Goal: Complete application form

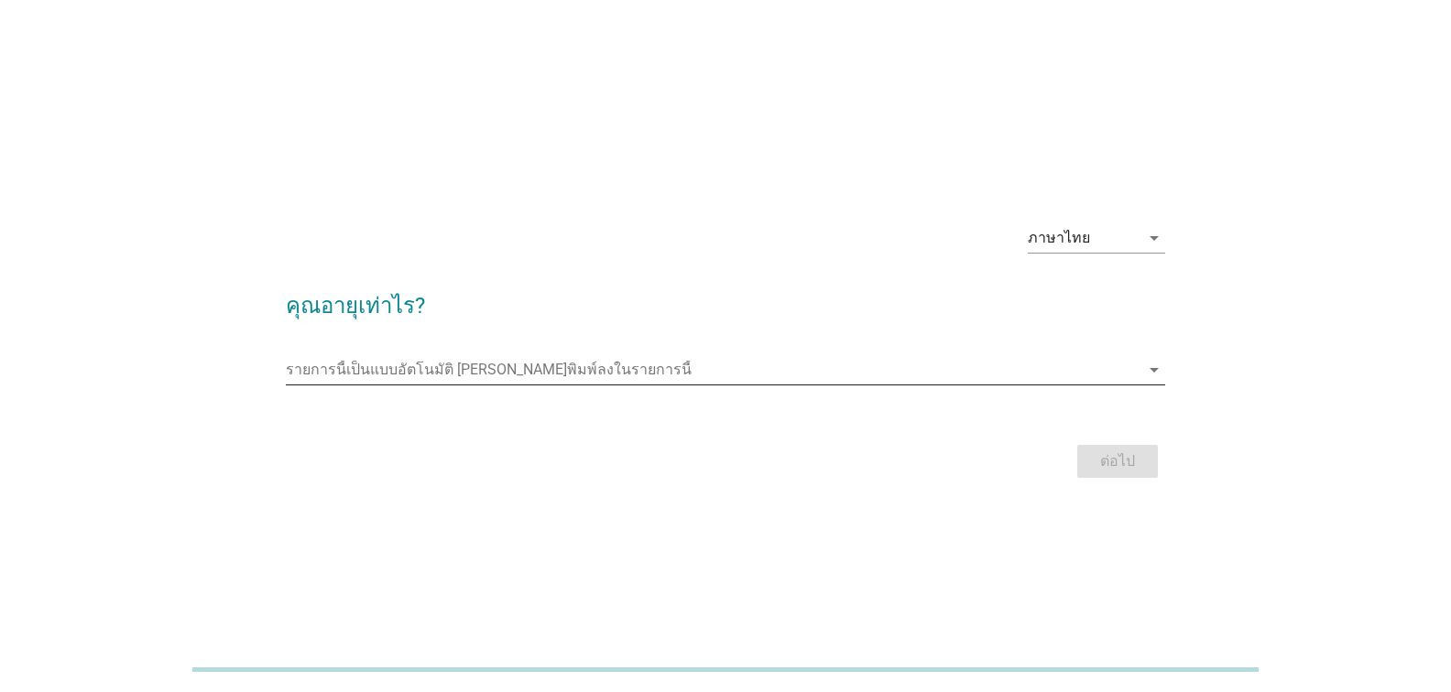
click at [576, 364] on input "รายการนี้เป็นแบบอัตโนมัติ คุณสามารถพิมพ์ลงในรายการนี้" at bounding box center [712, 369] width 853 height 29
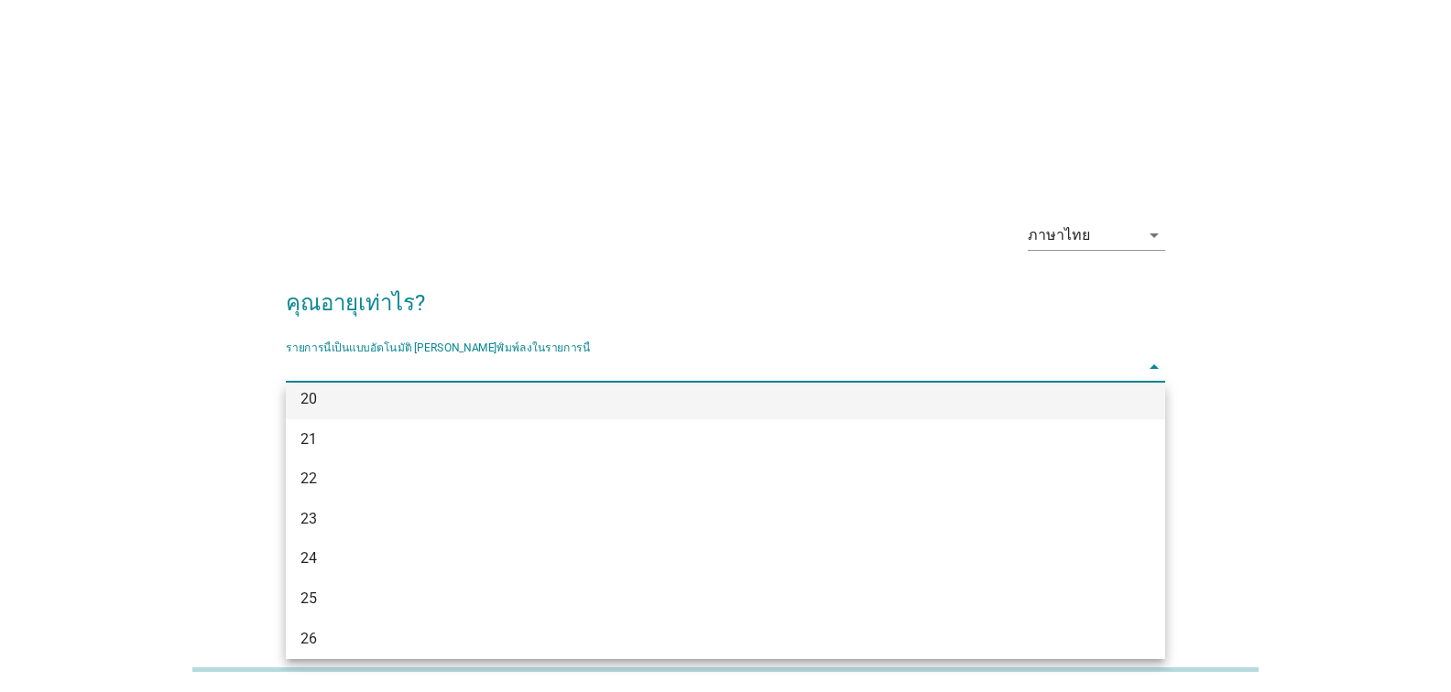
scroll to position [183, 0]
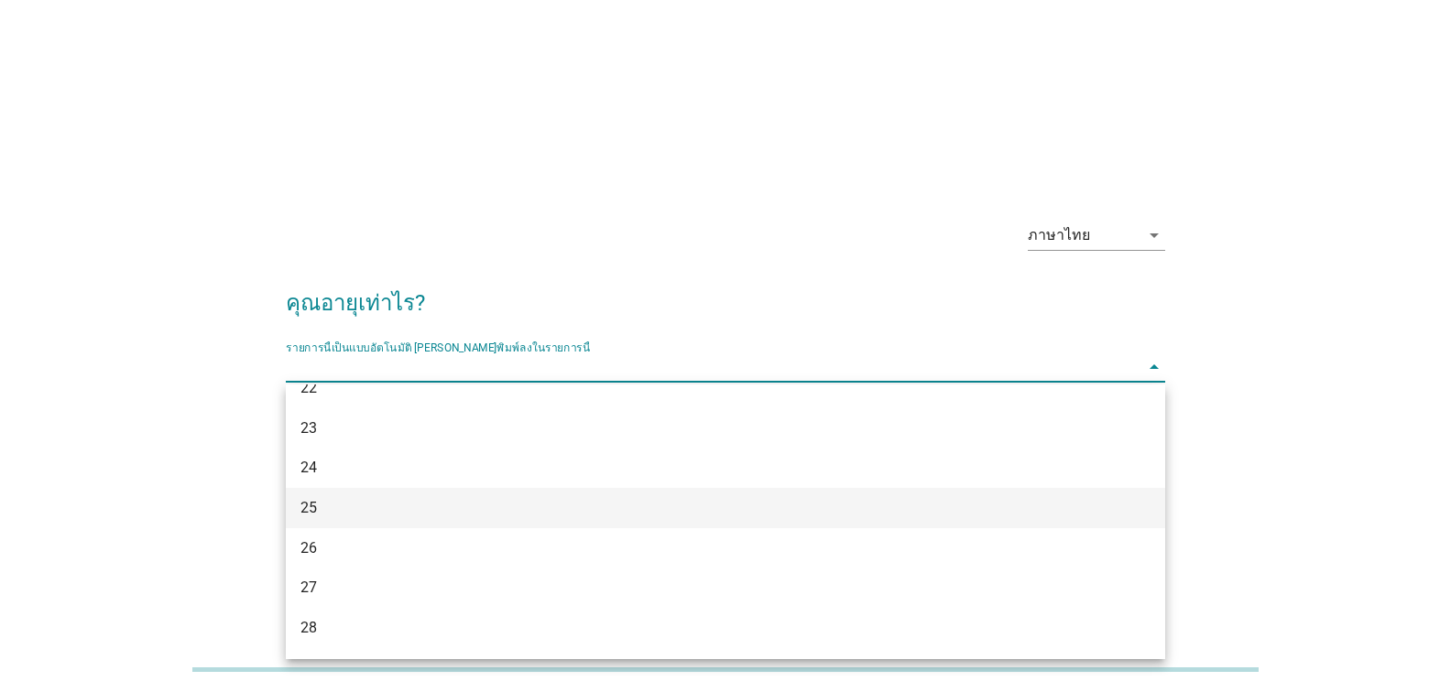
click at [448, 513] on div "25" at bounding box center [689, 508] width 779 height 22
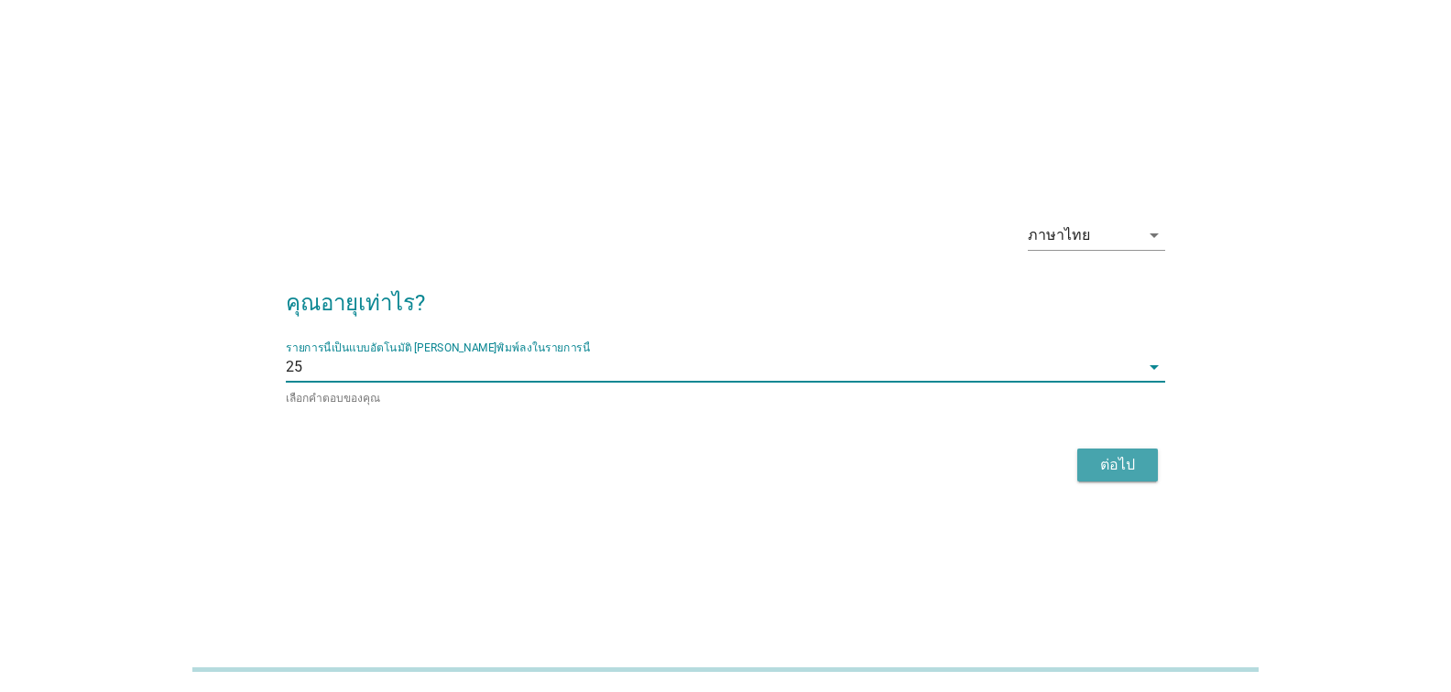
click at [1110, 477] on button "ต่อไป" at bounding box center [1117, 465] width 81 height 33
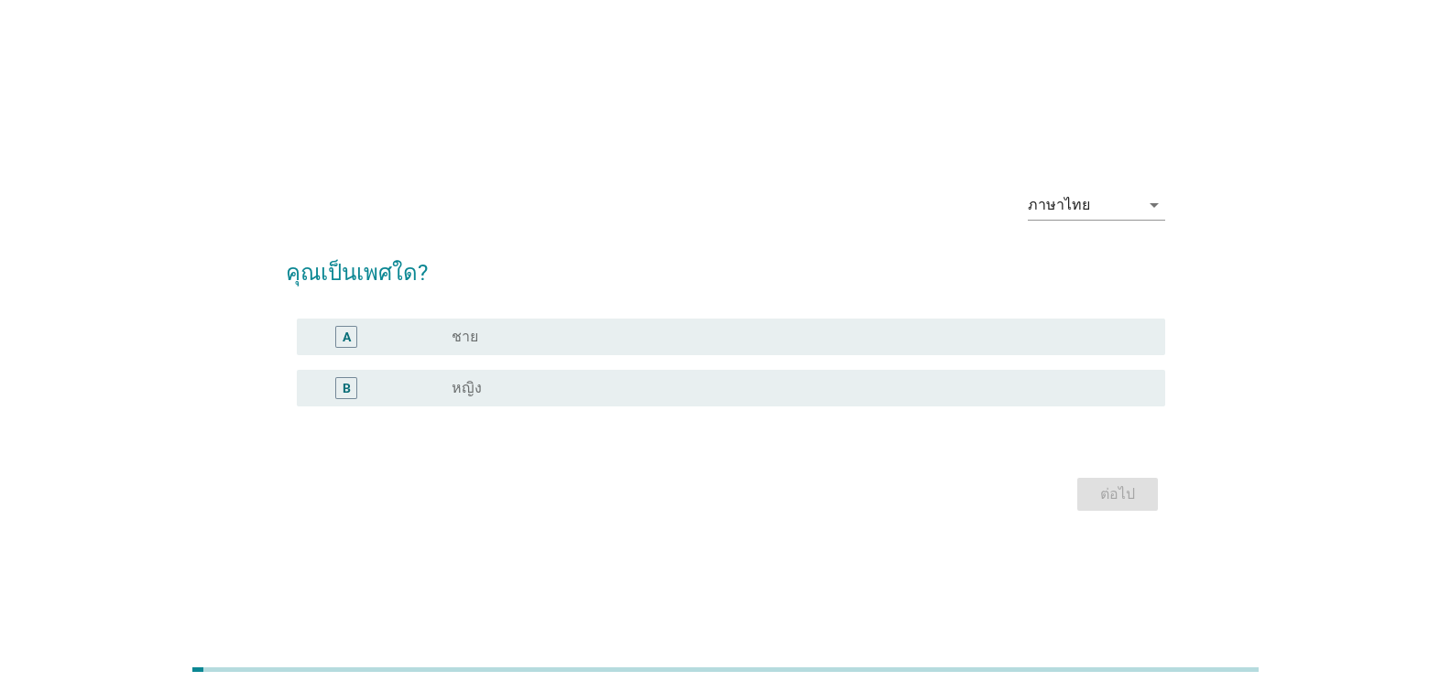
drag, startPoint x: 642, startPoint y: 415, endPoint x: 656, endPoint y: 397, distance: 22.9
click at [642, 413] on div "A radio_button_unchecked ชาย B radio_button_unchecked หญิง" at bounding box center [725, 373] width 879 height 125
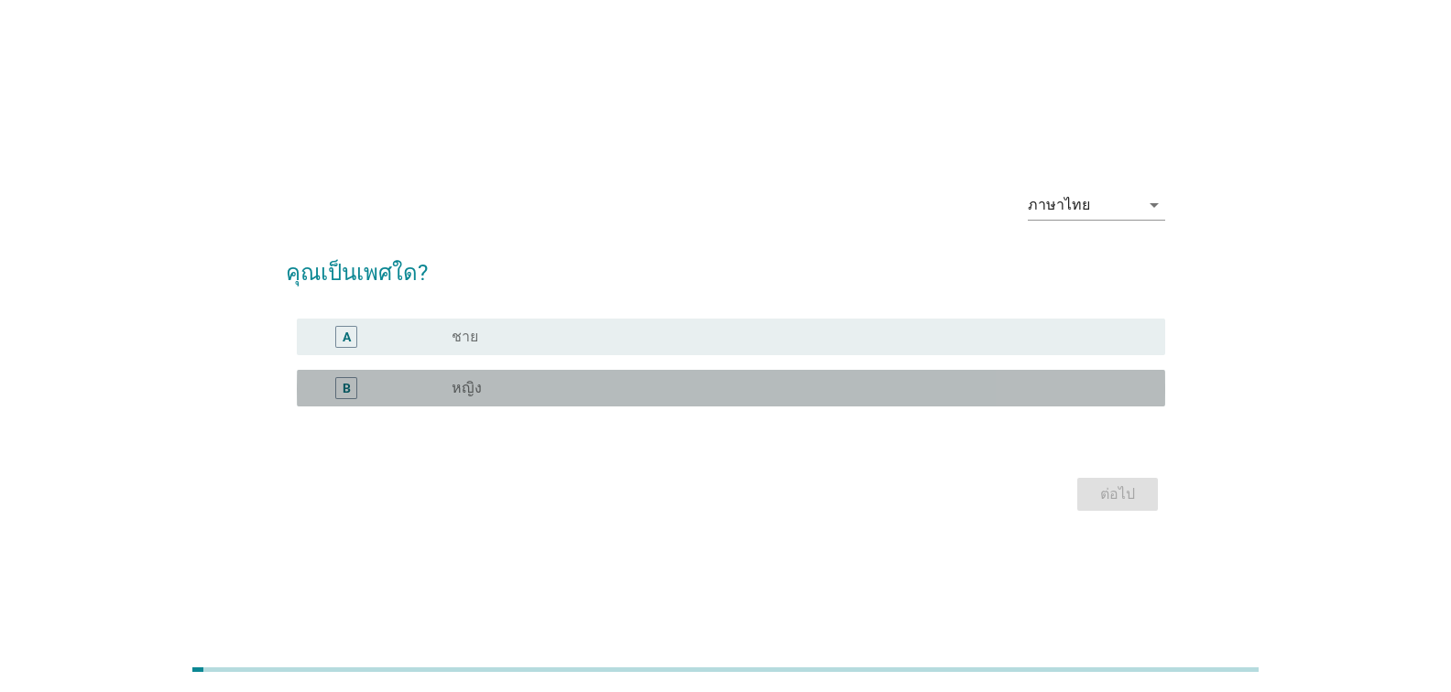
click at [656, 397] on div "radio_button_unchecked หญิง" at bounding box center [793, 388] width 684 height 18
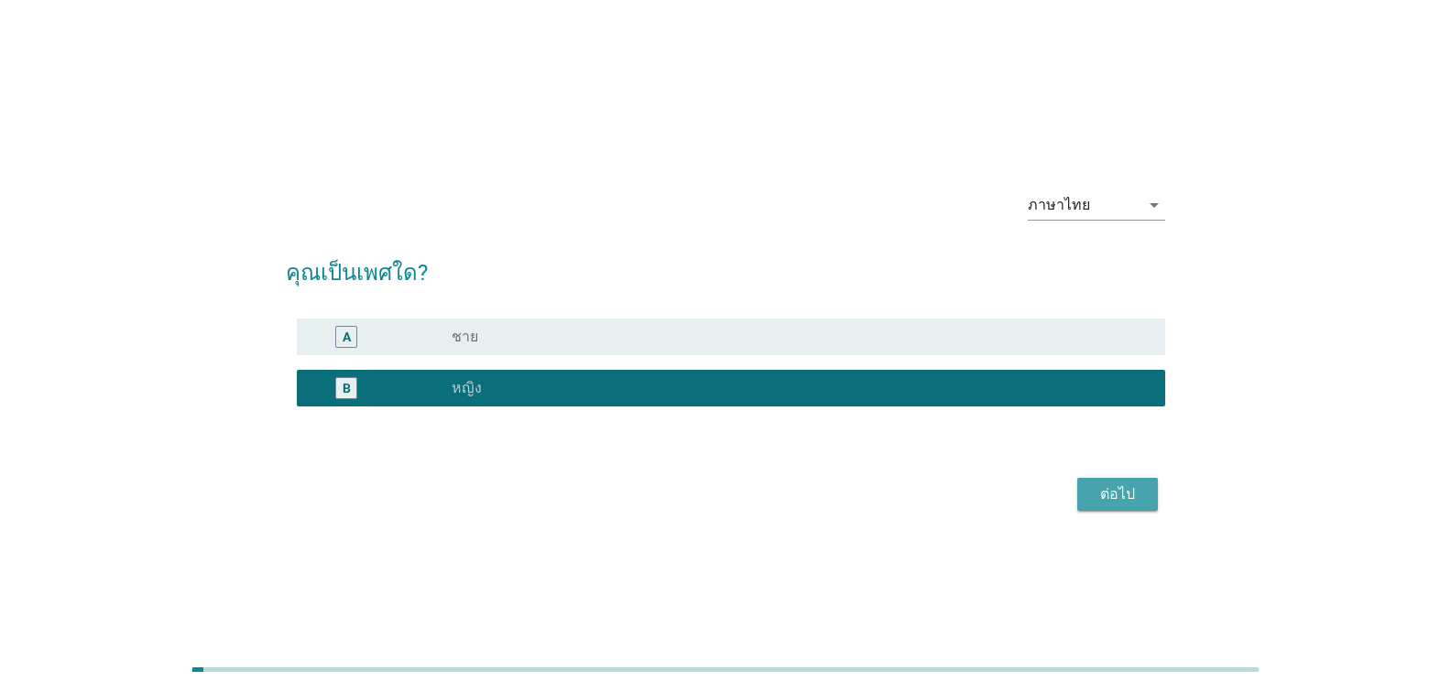
click at [1120, 500] on div "ต่อไป" at bounding box center [1117, 495] width 51 height 22
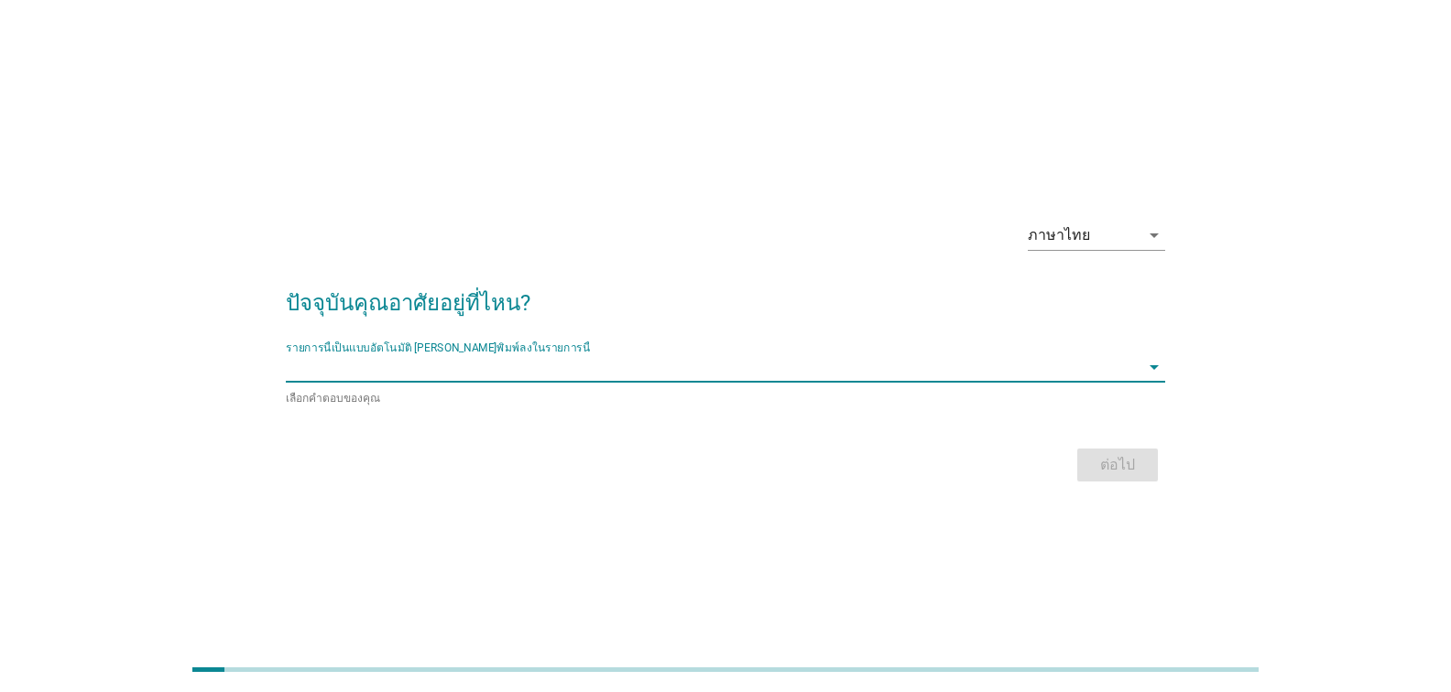
click at [560, 360] on input "รายการนี้เป็นแบบอัตโนมัติ คุณสามารถพิมพ์ลงในรายการนี้" at bounding box center [712, 367] width 853 height 29
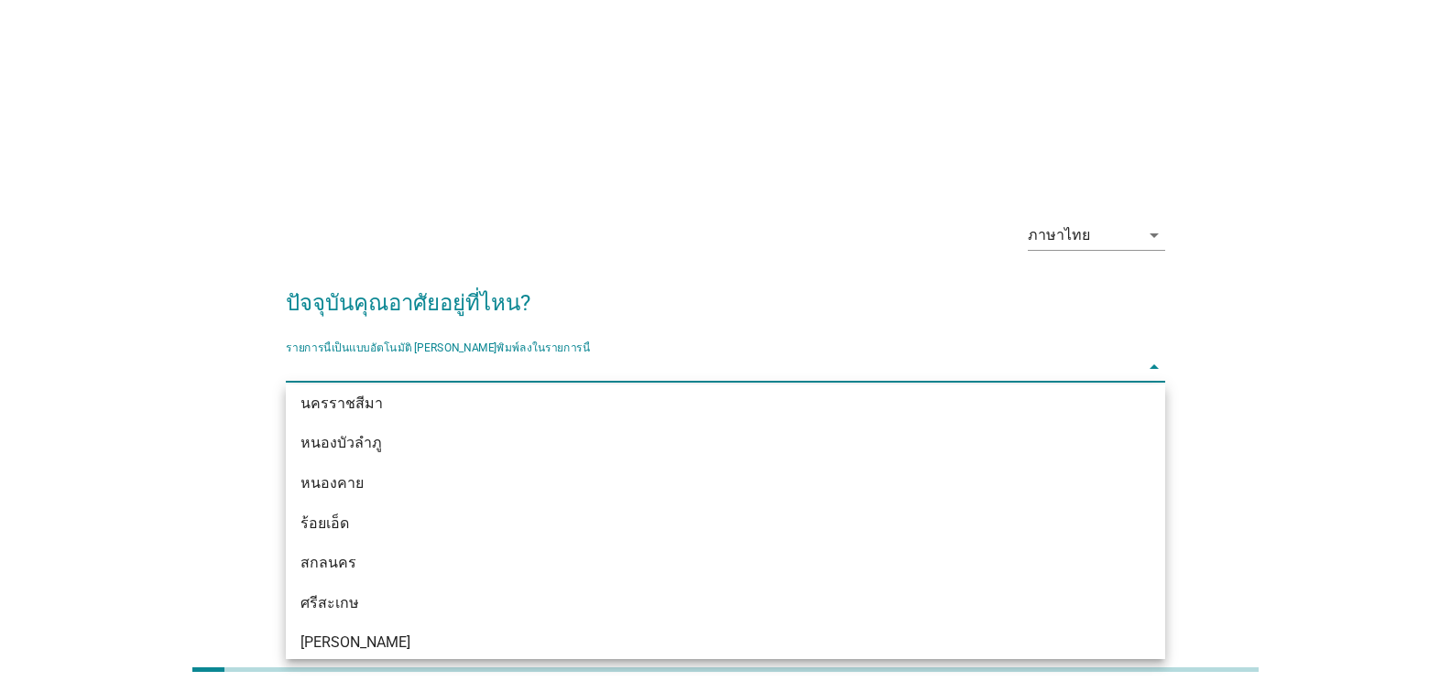
scroll to position [355, 0]
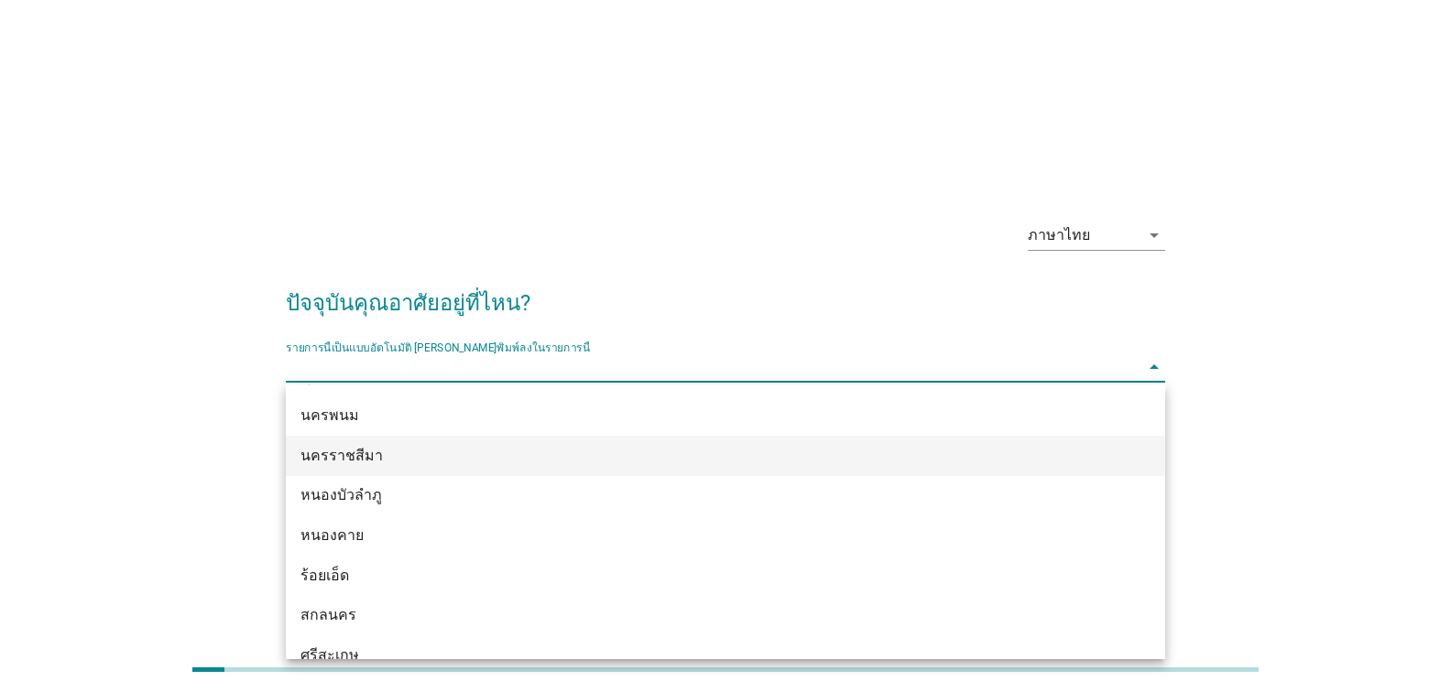
click at [423, 454] on div "นครราชสีมา" at bounding box center [689, 456] width 779 height 22
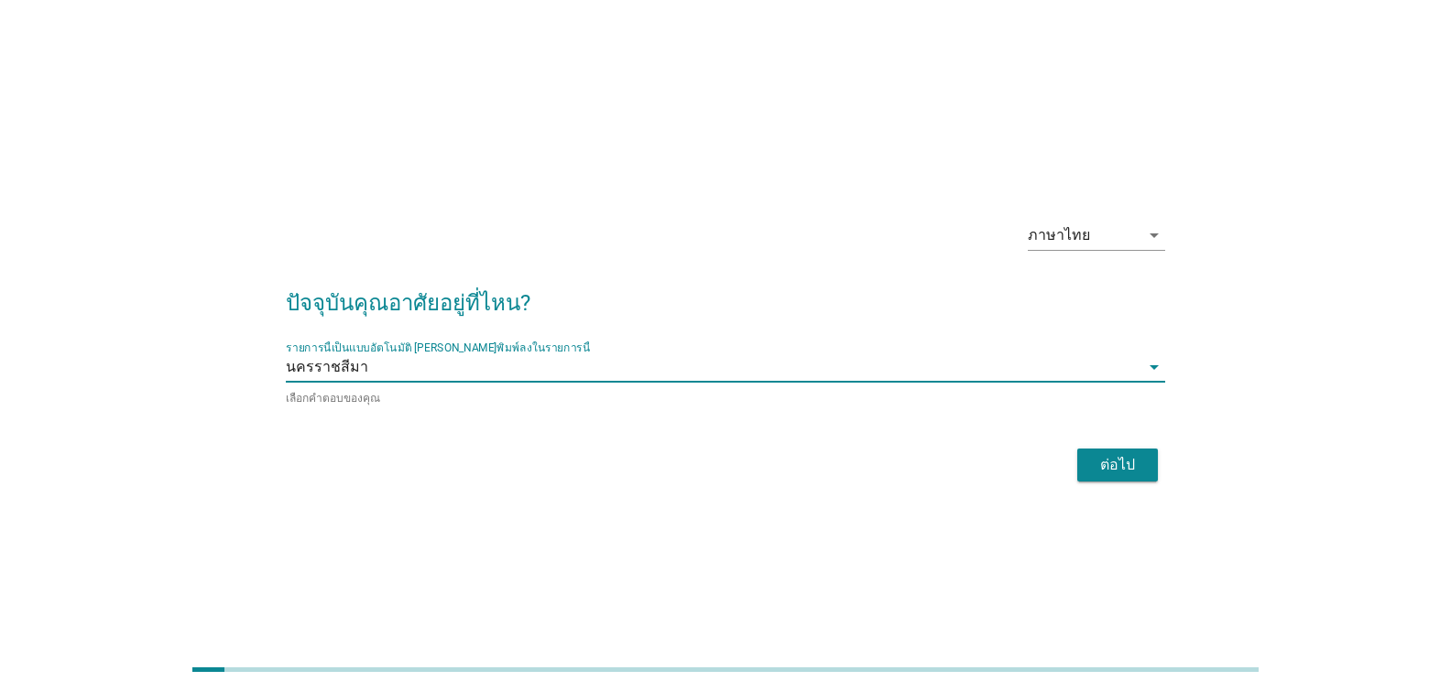
click at [1125, 462] on div "ต่อไป" at bounding box center [1117, 465] width 51 height 22
